Goal: Information Seeking & Learning: Learn about a topic

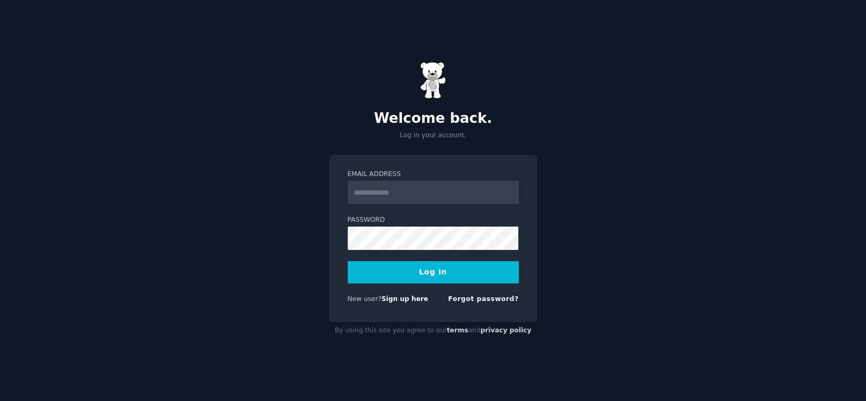
click at [432, 200] on input "Email Address" at bounding box center [433, 192] width 171 height 23
click at [431, 193] on input "Email Address" at bounding box center [433, 192] width 171 height 23
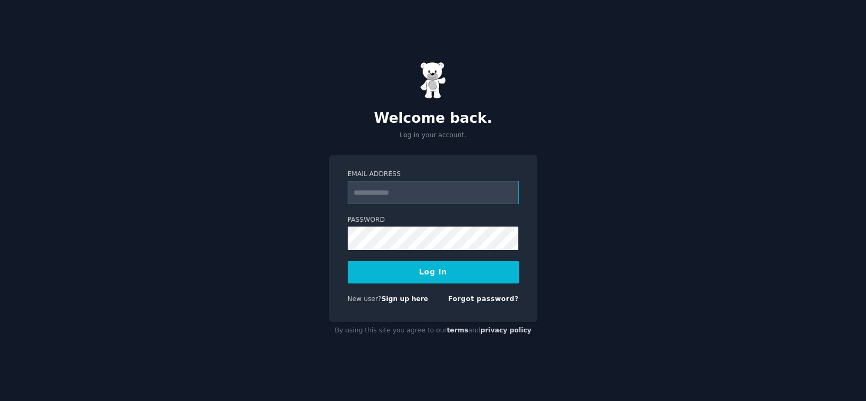
type input "**********"
click at [414, 277] on button "Log In" at bounding box center [433, 272] width 171 height 22
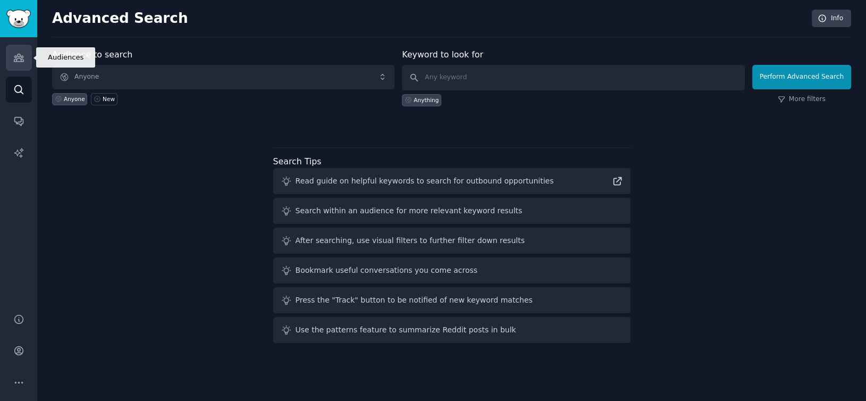
click at [9, 62] on link "Audiences" at bounding box center [19, 58] width 26 height 26
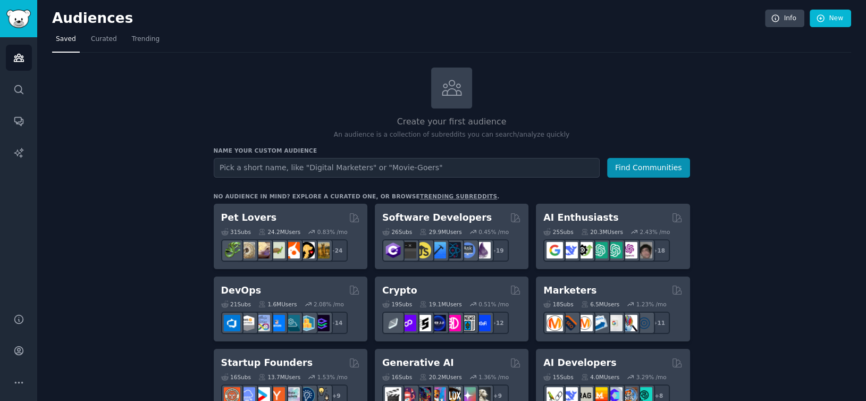
click at [585, 107] on div "Create your first audience An audience is a collection of subreddits you can se…" at bounding box center [452, 104] width 477 height 72
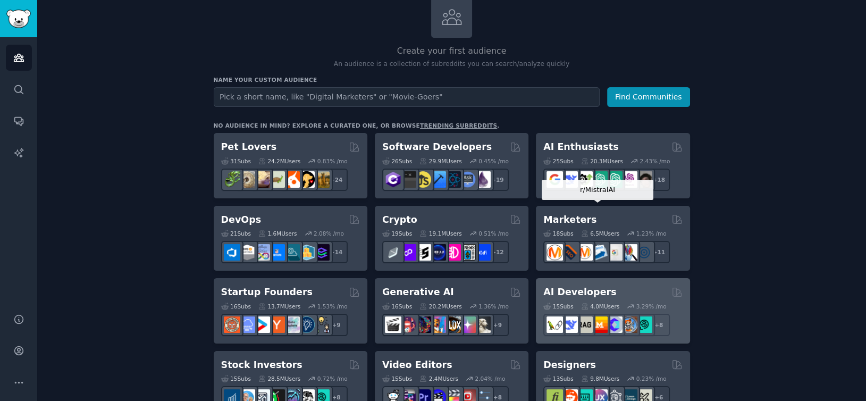
scroll to position [177, 0]
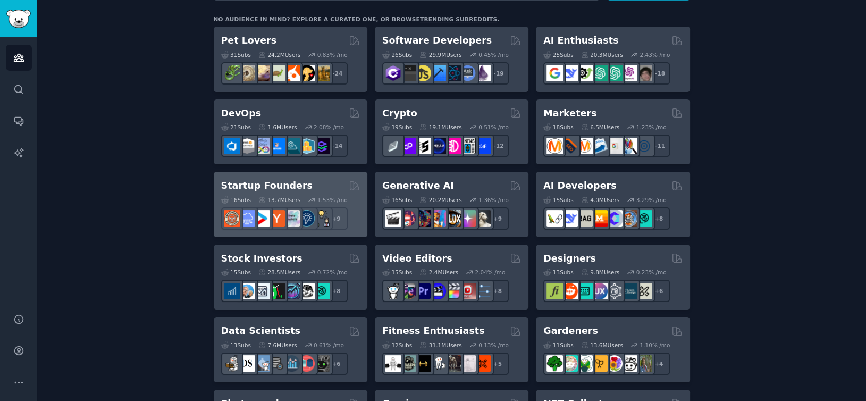
drag, startPoint x: 287, startPoint y: 187, endPoint x: 263, endPoint y: 191, distance: 23.8
click at [263, 193] on div "16 Sub s 13.7M Users 1.53 % /mo + 9" at bounding box center [290, 211] width 139 height 37
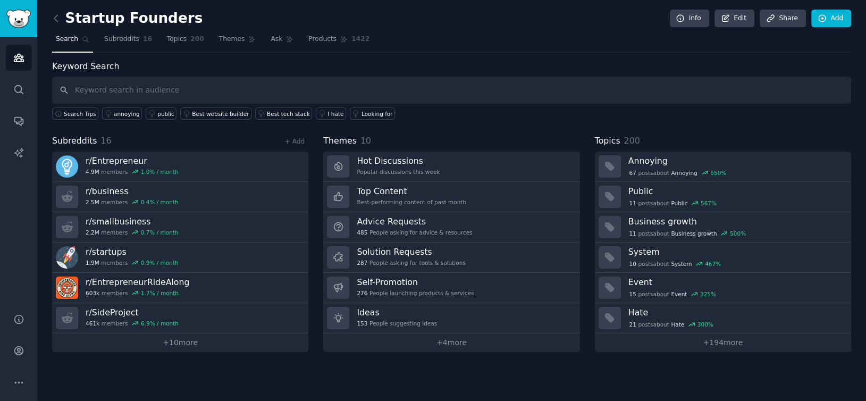
click at [51, 20] on div "Startup Founders Info Edit Share Add Search Subreddits 16 Topics 200 Themes Ask…" at bounding box center [451, 200] width 829 height 401
click at [54, 18] on icon at bounding box center [55, 18] width 3 height 6
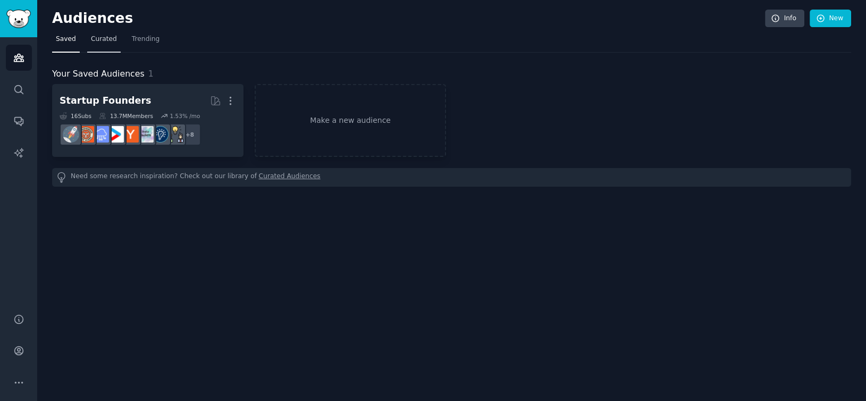
click at [104, 39] on span "Curated" at bounding box center [104, 40] width 26 height 10
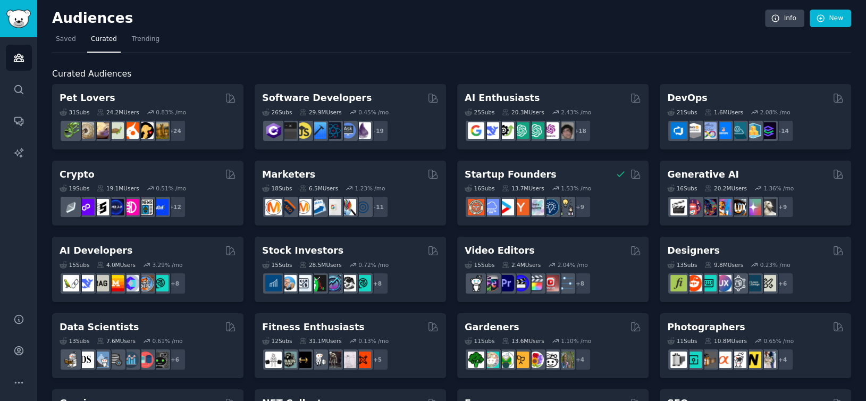
drag, startPoint x: 375, startPoint y: 101, endPoint x: 358, endPoint y: 30, distance: 73.3
click at [139, 35] on span "Trending" at bounding box center [146, 40] width 28 height 10
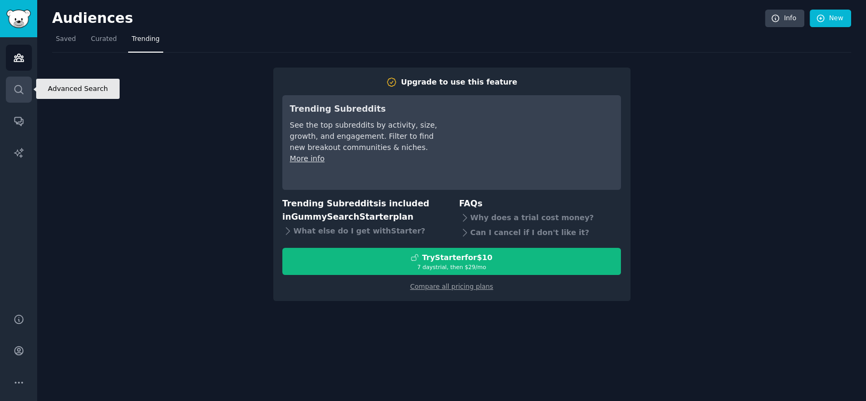
click at [18, 80] on link "Search" at bounding box center [19, 90] width 26 height 26
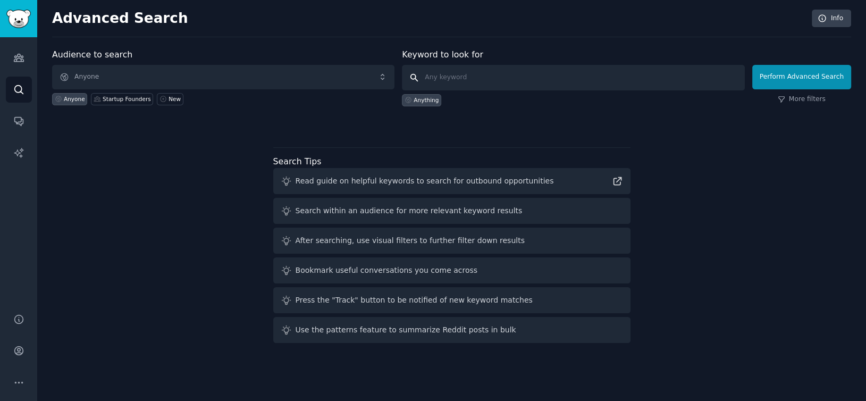
click at [524, 71] on input "text" at bounding box center [573, 78] width 343 height 26
type input "saas"
click button "Perform Advanced Search" at bounding box center [802, 77] width 99 height 24
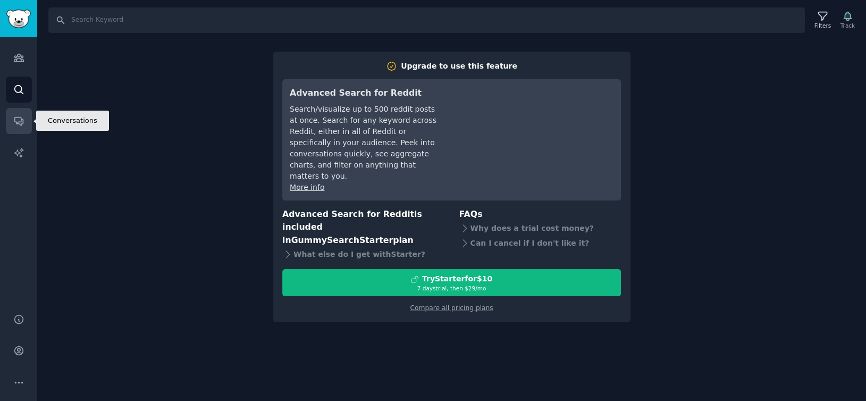
click at [10, 116] on link "Conversations" at bounding box center [19, 121] width 26 height 26
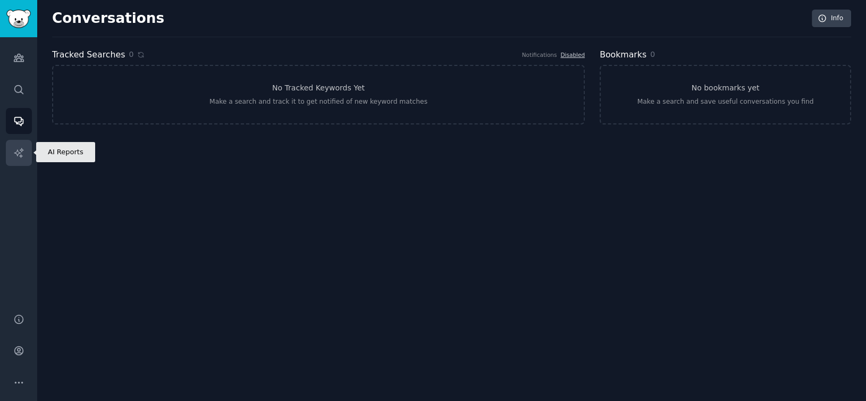
click at [27, 146] on link "AI Reports" at bounding box center [19, 153] width 26 height 26
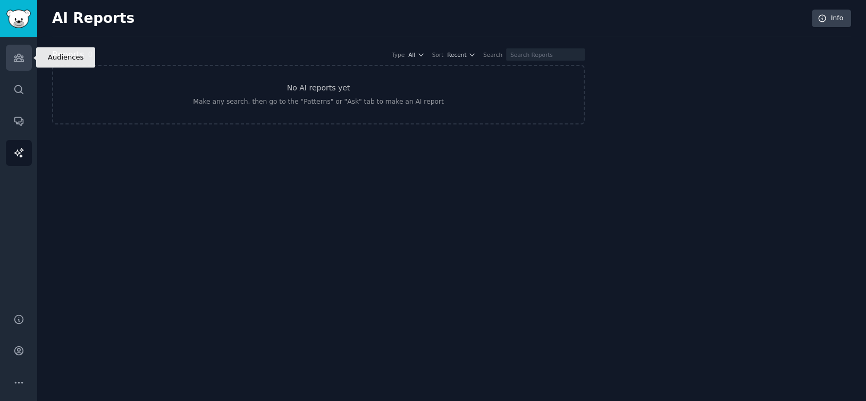
click at [18, 65] on link "Audiences" at bounding box center [19, 58] width 26 height 26
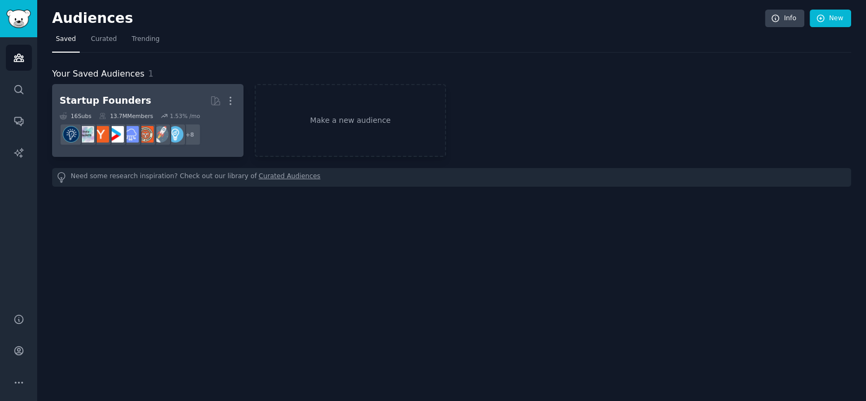
click at [171, 96] on h2 "Startup Founders More" at bounding box center [148, 100] width 177 height 19
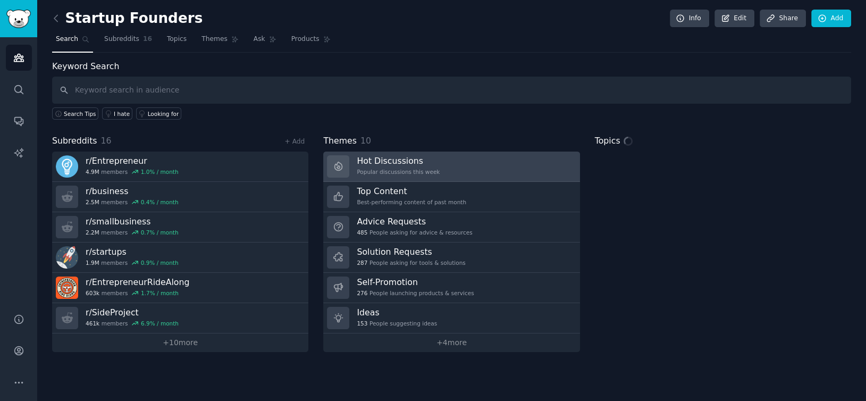
click at [388, 171] on div "Popular discussions this week" at bounding box center [398, 171] width 83 height 7
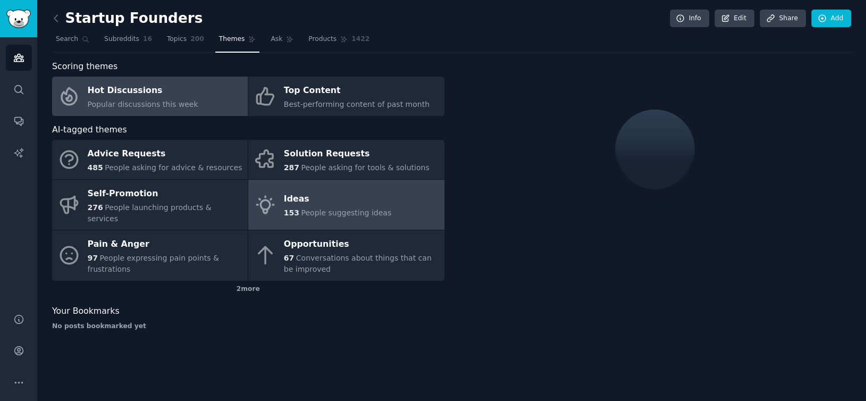
click at [354, 191] on div "Ideas" at bounding box center [337, 199] width 107 height 17
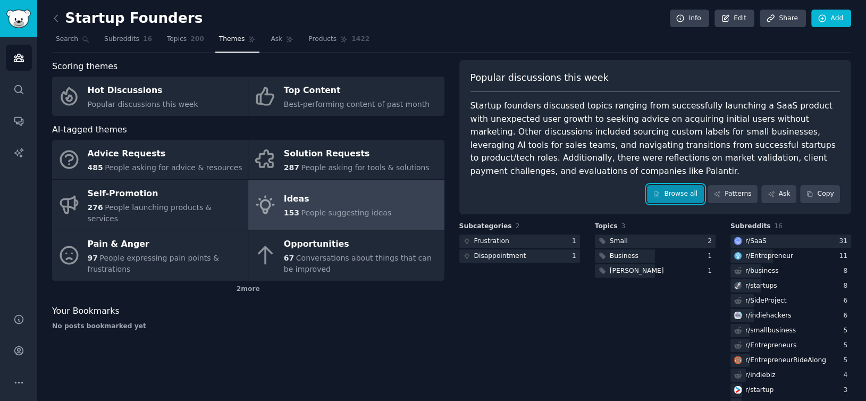
click at [680, 196] on link "Browse all" at bounding box center [675, 194] width 57 height 18
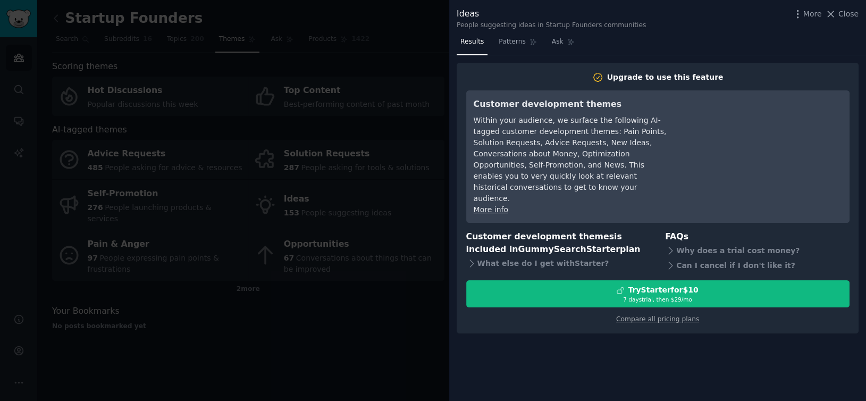
click at [263, 283] on div at bounding box center [433, 200] width 866 height 401
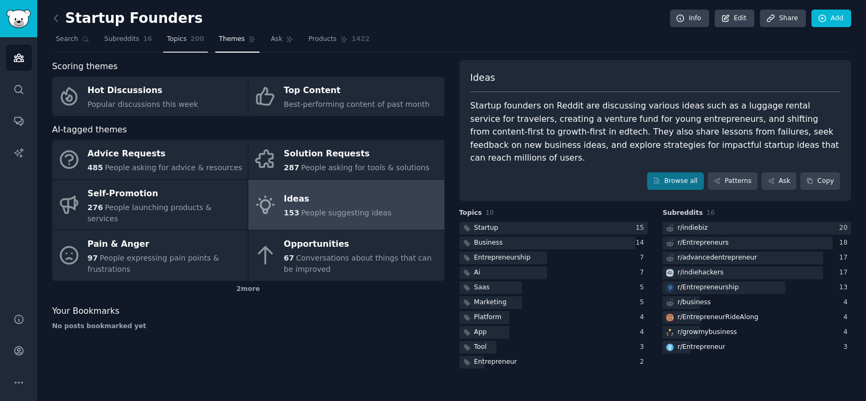
click at [167, 37] on span "Topics" at bounding box center [177, 40] width 20 height 10
click at [128, 44] on link "Subreddits 16" at bounding box center [128, 42] width 55 height 22
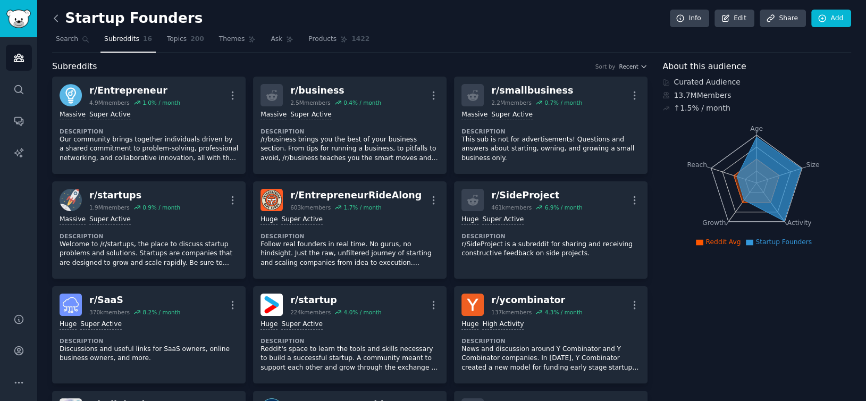
click at [52, 13] on icon at bounding box center [56, 18] width 11 height 11
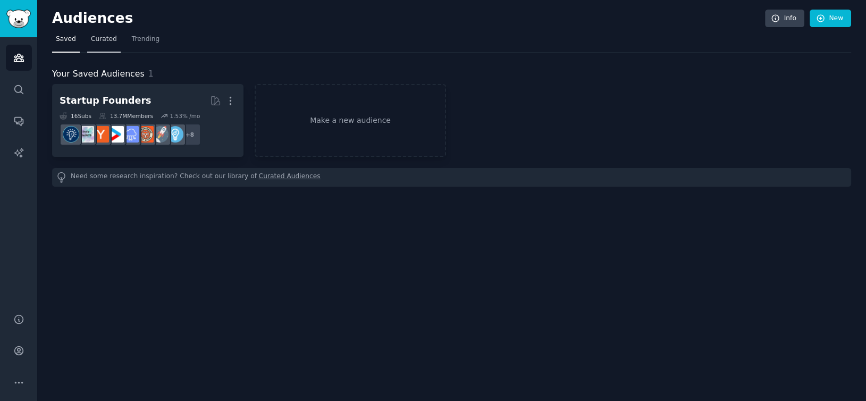
click at [97, 35] on span "Curated" at bounding box center [104, 40] width 26 height 10
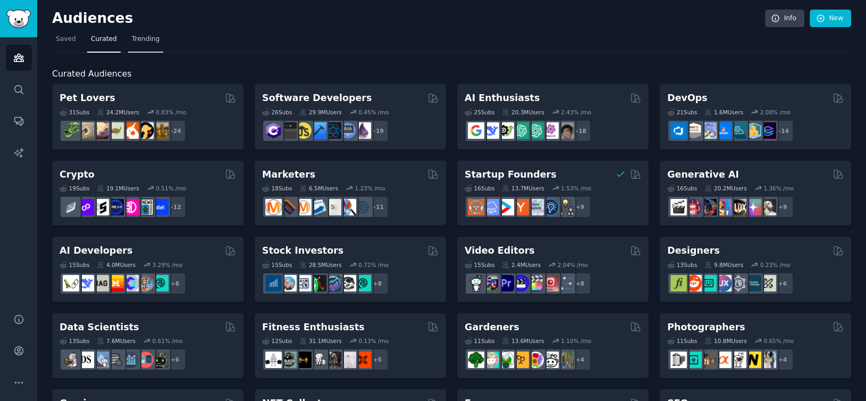
click at [147, 40] on span "Trending" at bounding box center [146, 40] width 28 height 10
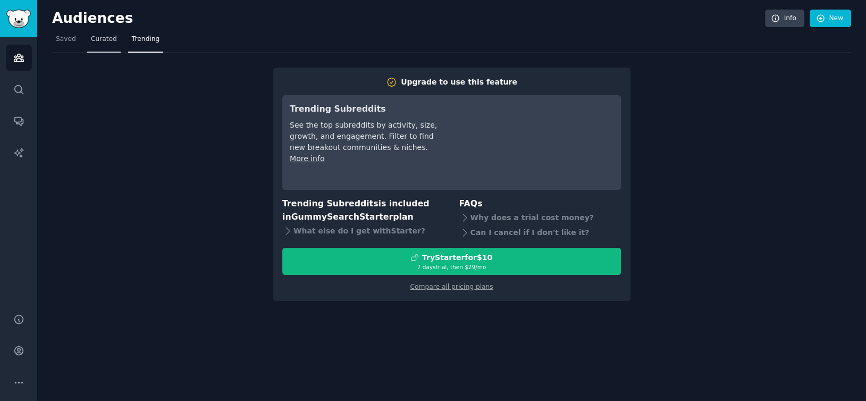
click at [106, 44] on link "Curated" at bounding box center [104, 42] width 34 height 22
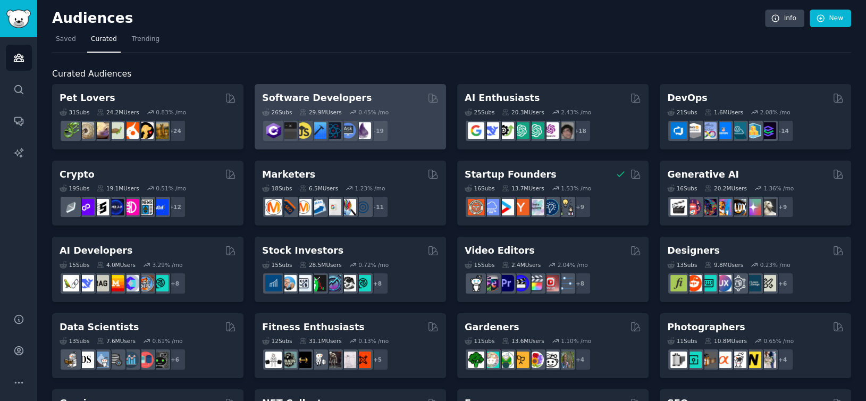
click at [351, 99] on div "Software Developers" at bounding box center [350, 97] width 177 height 13
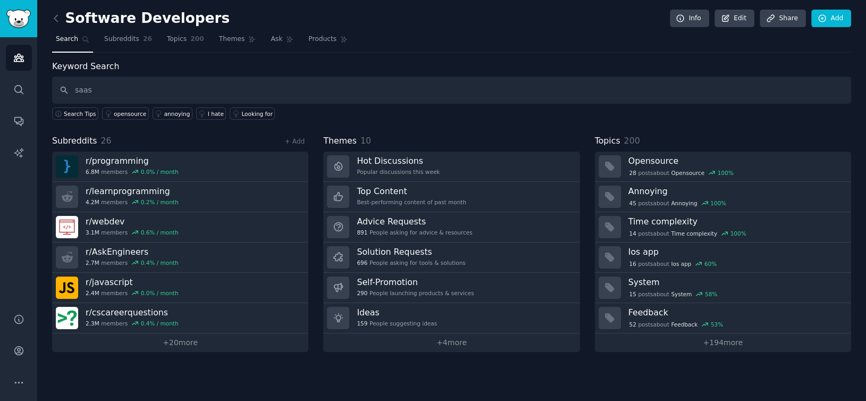
type input "saas"
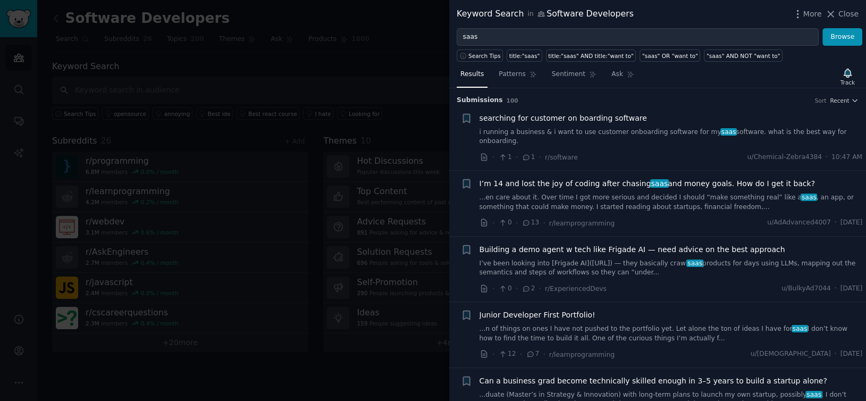
click at [407, 50] on div at bounding box center [433, 200] width 866 height 401
